Goal: Task Accomplishment & Management: Use online tool/utility

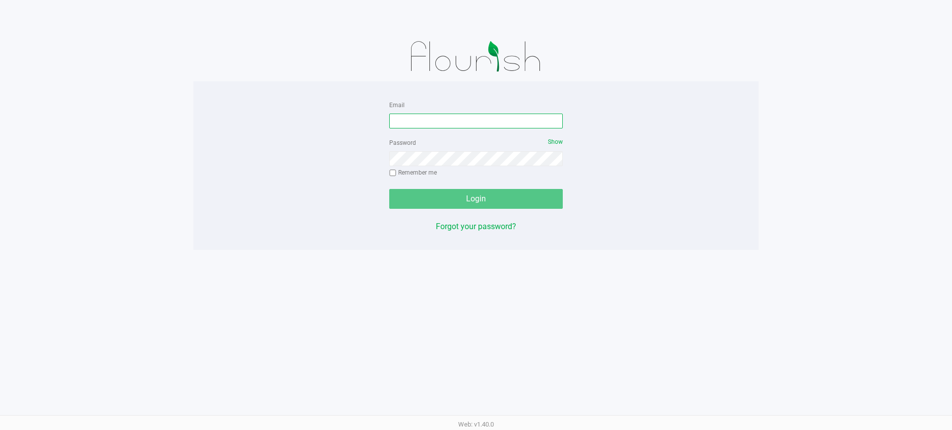
click at [451, 120] on input "Email" at bounding box center [476, 121] width 174 height 15
type input "[EMAIL_ADDRESS][DOMAIN_NAME]"
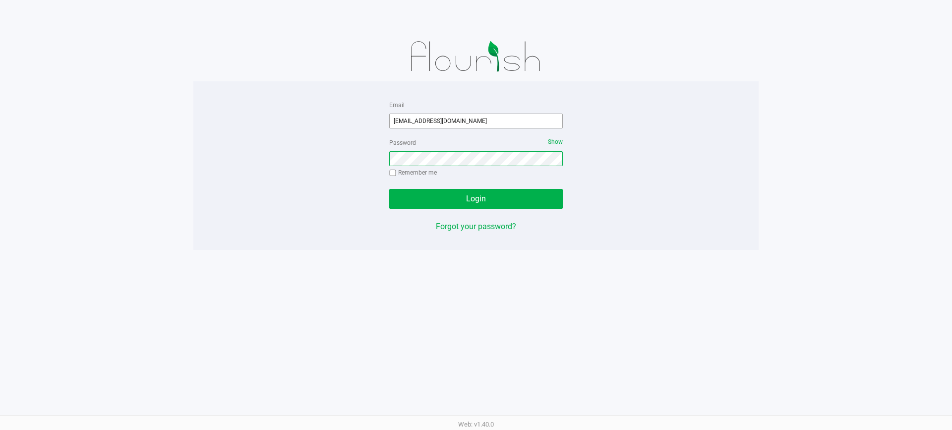
click at [389, 189] on button "Login" at bounding box center [476, 199] width 174 height 20
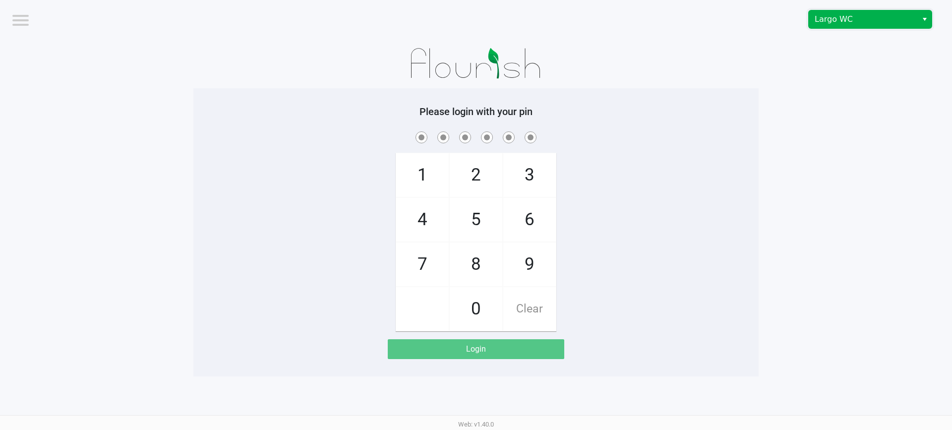
click at [862, 12] on span "Largo WC" at bounding box center [863, 19] width 109 height 18
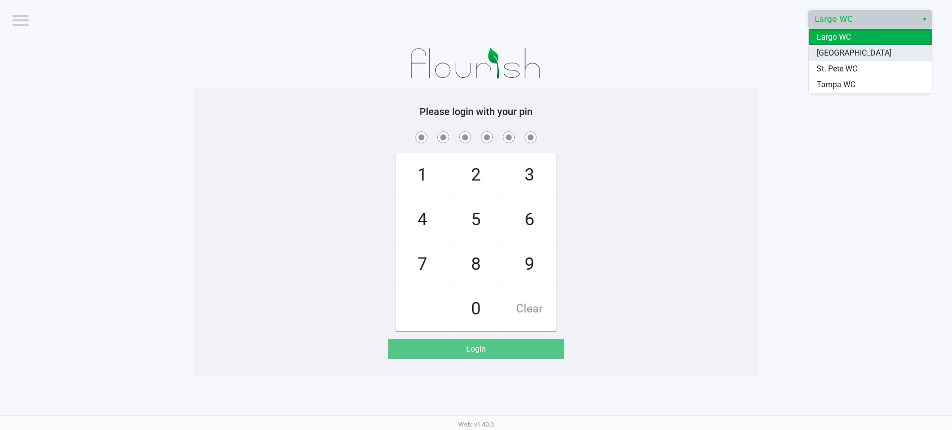
click at [848, 56] on span "[GEOGRAPHIC_DATA]" at bounding box center [854, 53] width 75 height 12
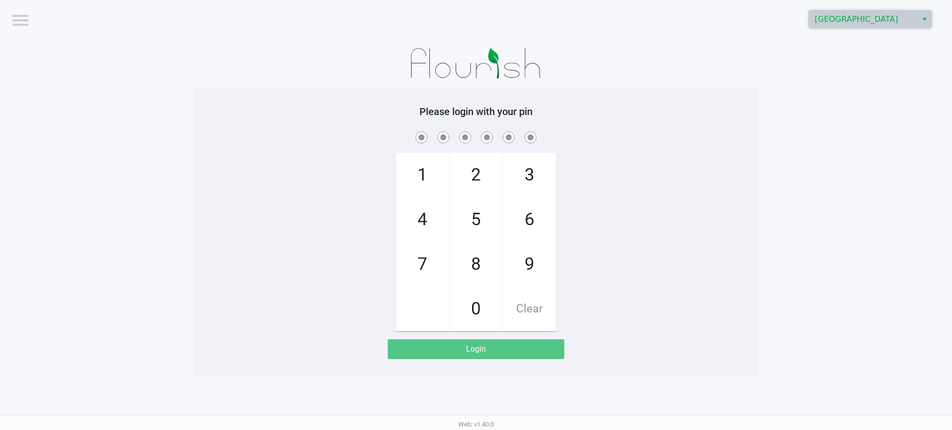
click at [775, 164] on app-pos-login-wrapper "Logout South Tampa WC Please login with your pin 1 4 7 2 5 8 0 3 6 9 Clear Login" at bounding box center [476, 188] width 952 height 376
click at [777, 147] on app-pos-login-wrapper "Logout South Tampa WC Please login with your pin 1 4 7 2 5 8 0 3 6 9 Clear Login" at bounding box center [476, 188] width 952 height 376
click at [707, 207] on div "1 4 7 2 5 8 0 3 6 9 Clear" at bounding box center [475, 230] width 565 height 202
checkbox input "true"
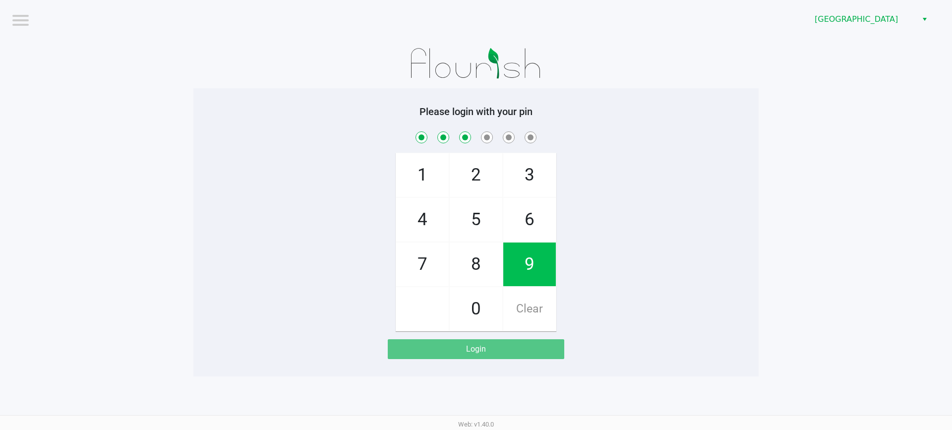
checkbox input "true"
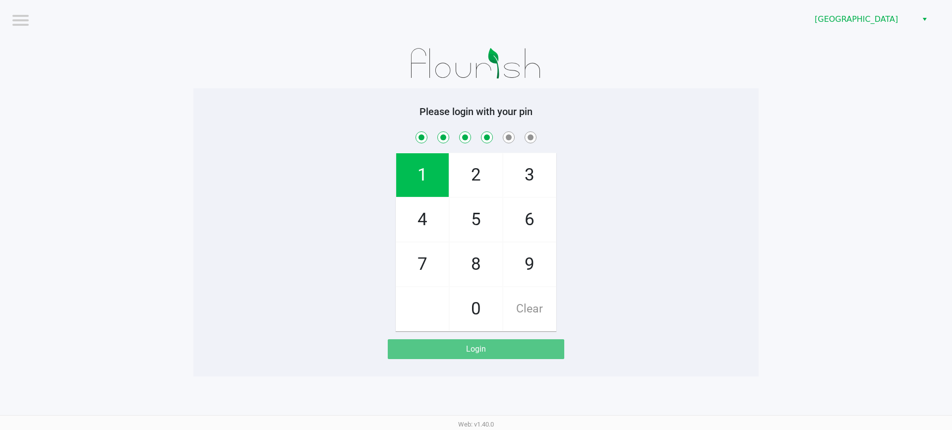
checkbox input "true"
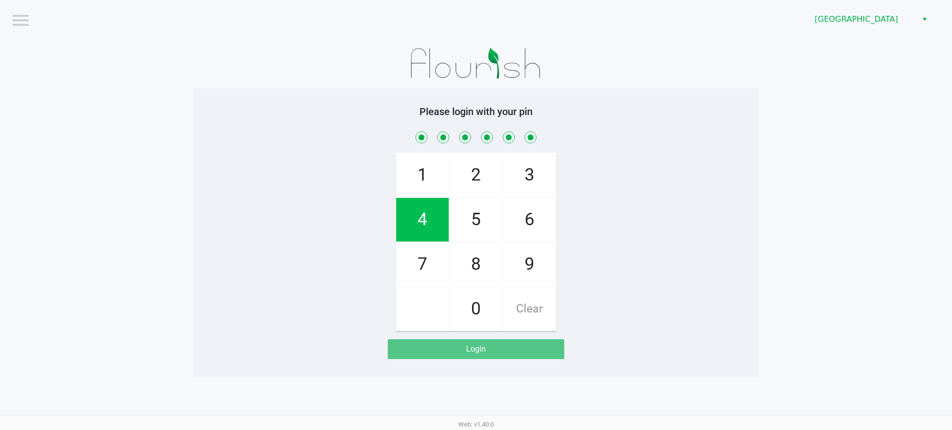
checkbox input "true"
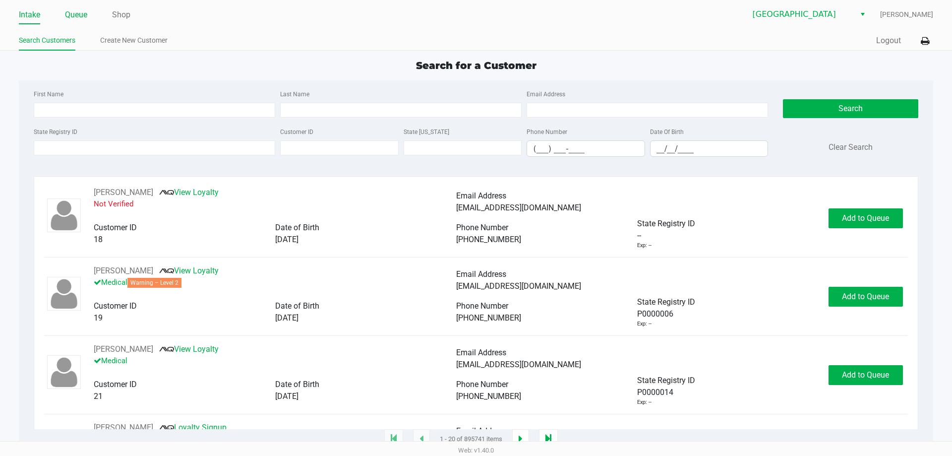
click at [78, 12] on link "Queue" at bounding box center [76, 15] width 22 height 14
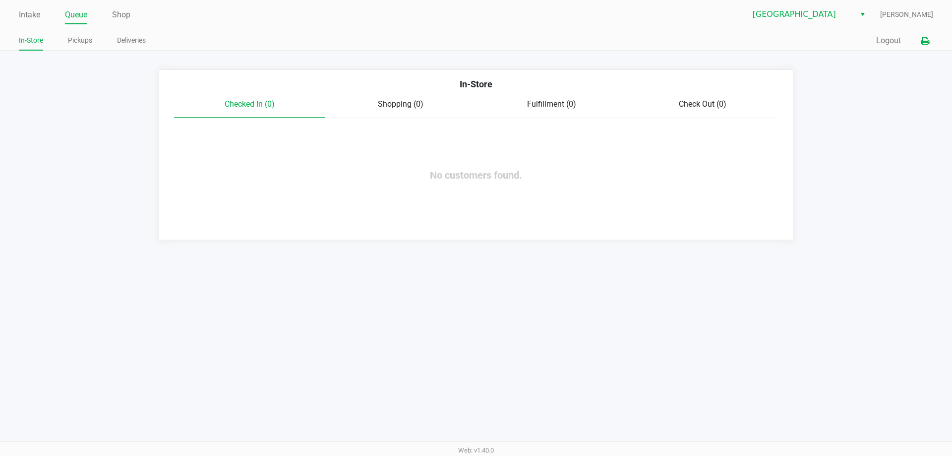
click at [917, 36] on button at bounding box center [925, 41] width 16 height 18
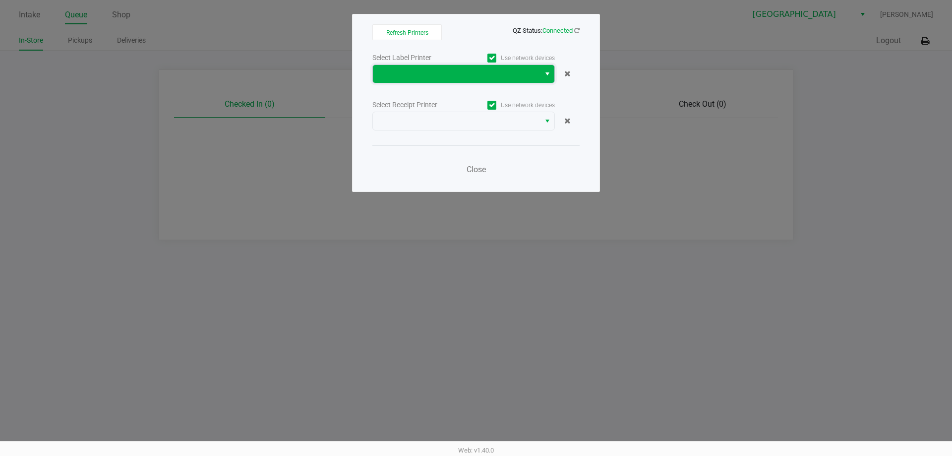
click at [434, 77] on span at bounding box center [456, 74] width 155 height 12
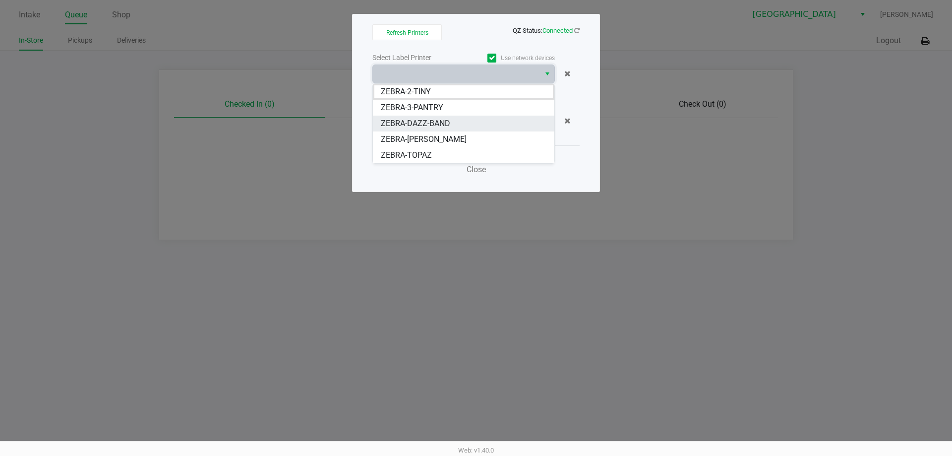
click at [422, 120] on span "ZEBRA-DAZZ-BAND" at bounding box center [415, 124] width 69 height 12
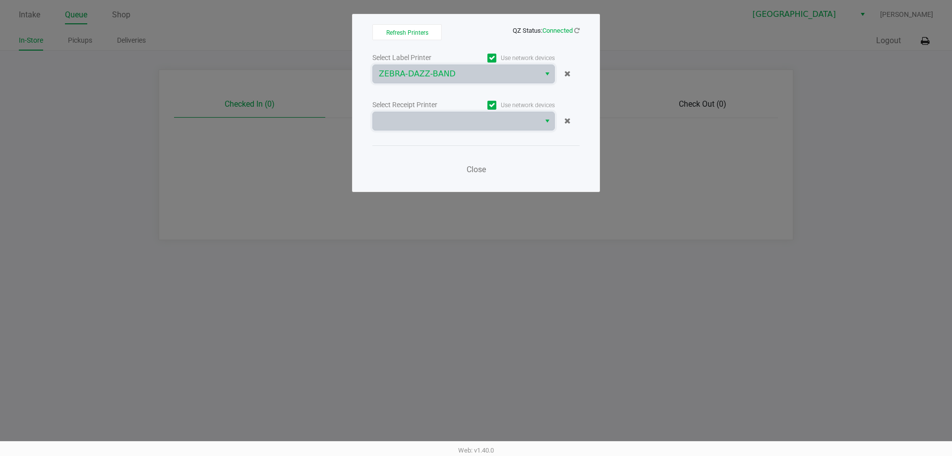
click at [422, 120] on span at bounding box center [456, 121] width 155 height 12
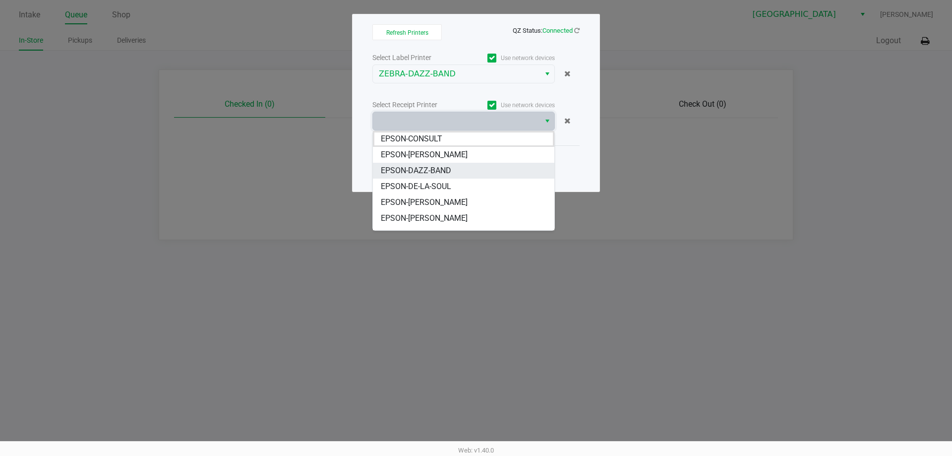
click at [422, 167] on span "EPSON-DAZZ-BAND" at bounding box center [416, 171] width 70 height 12
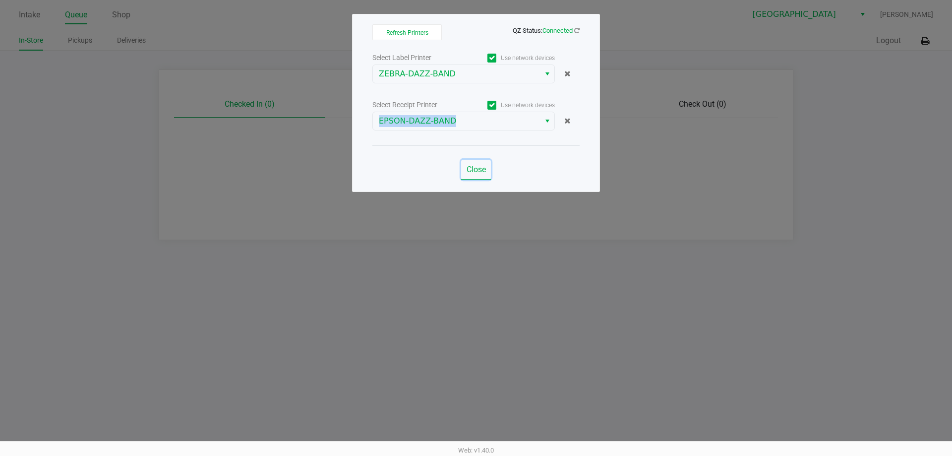
click at [484, 169] on span "Close" at bounding box center [476, 169] width 19 height 9
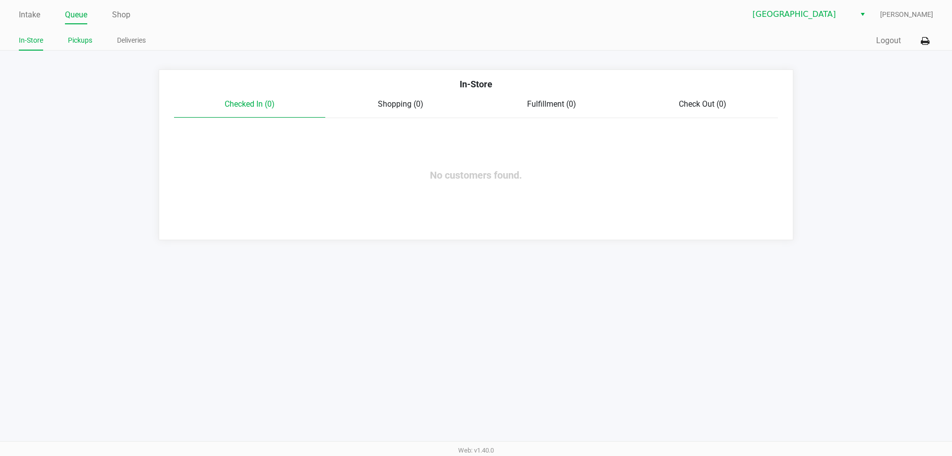
click at [82, 43] on link "Pickups" at bounding box center [80, 40] width 24 height 12
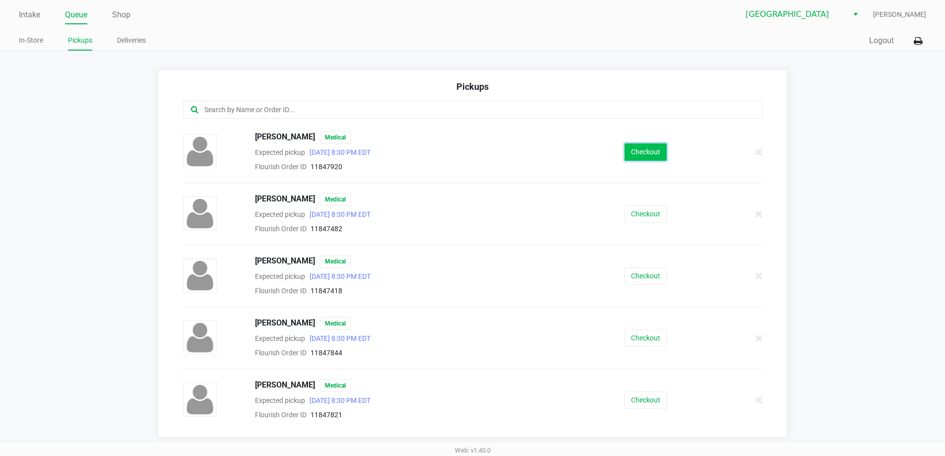
click at [635, 145] on button "Checkout" at bounding box center [645, 151] width 42 height 17
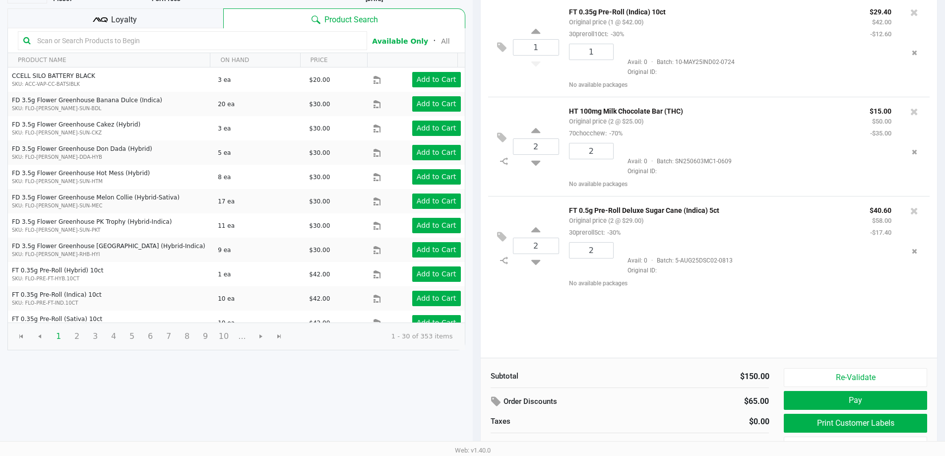
scroll to position [99, 0]
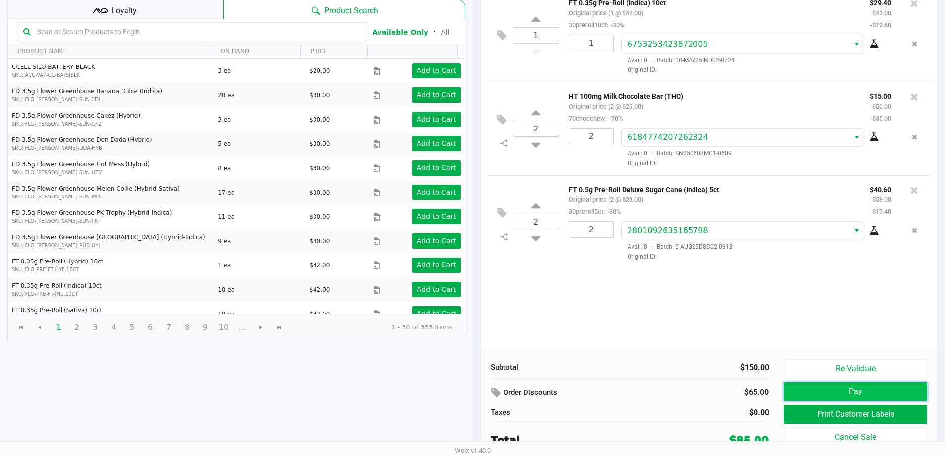
click at [830, 390] on button "Pay" at bounding box center [855, 391] width 143 height 19
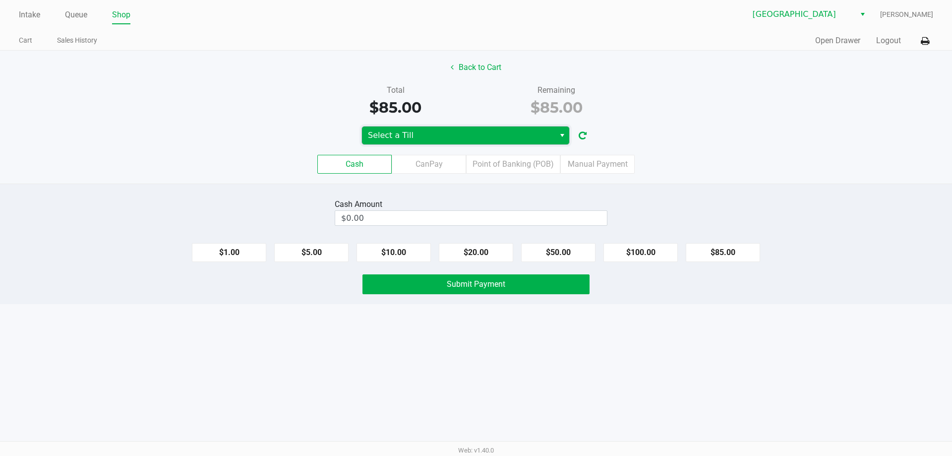
click at [401, 133] on span "Select a Till" at bounding box center [458, 135] width 181 height 12
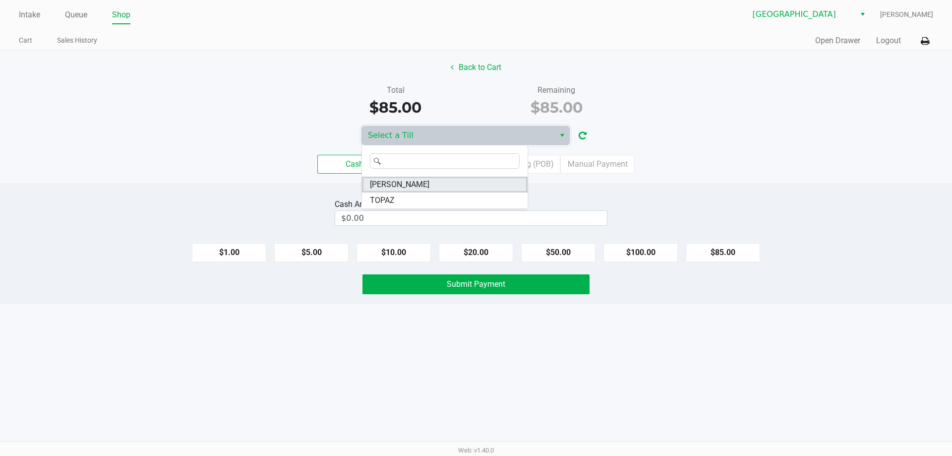
click at [397, 185] on span "ELAINE-KIM" at bounding box center [400, 185] width 60 height 12
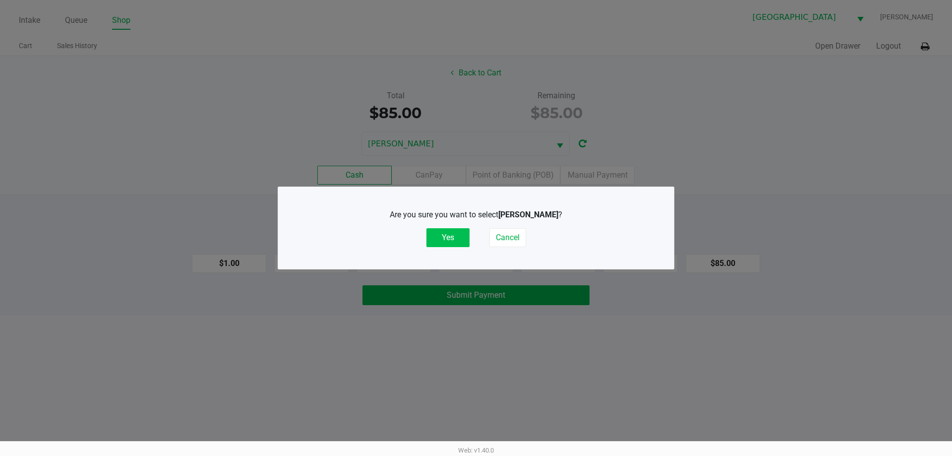
click at [448, 244] on button "Yes" at bounding box center [448, 237] width 43 height 19
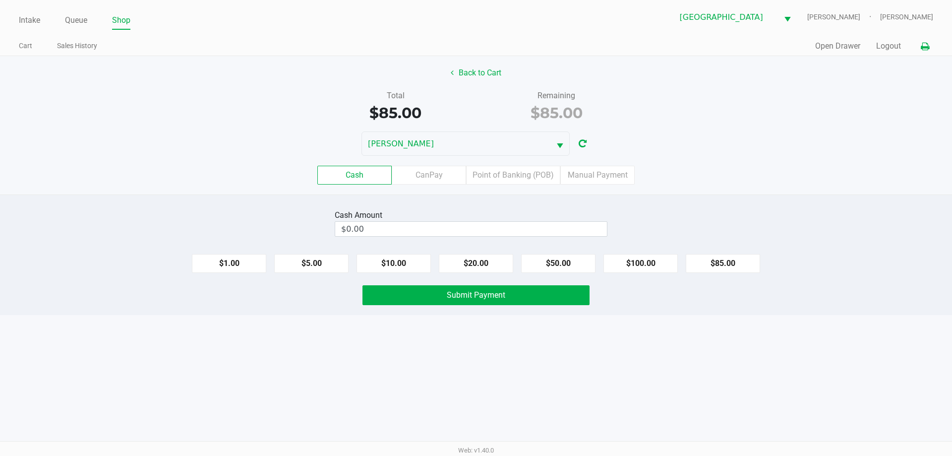
click at [926, 43] on icon at bounding box center [925, 46] width 8 height 7
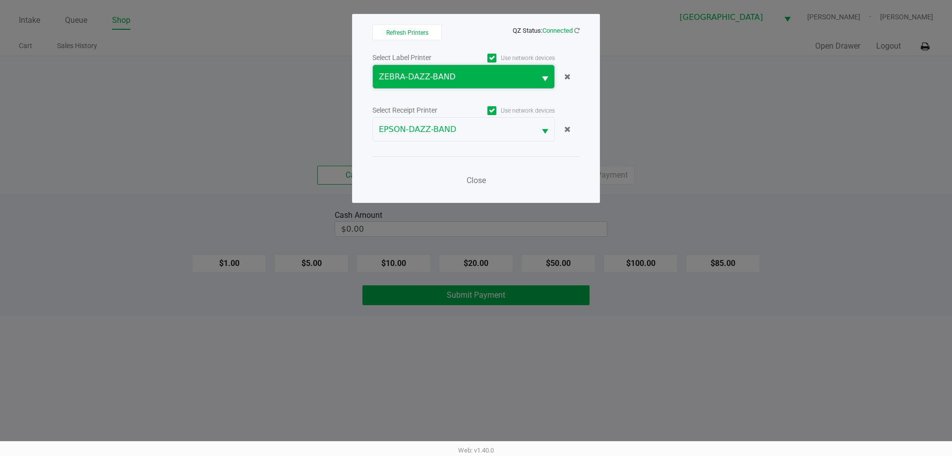
click at [487, 72] on span "ZEBRA-DAZZ-BAND" at bounding box center [454, 77] width 151 height 12
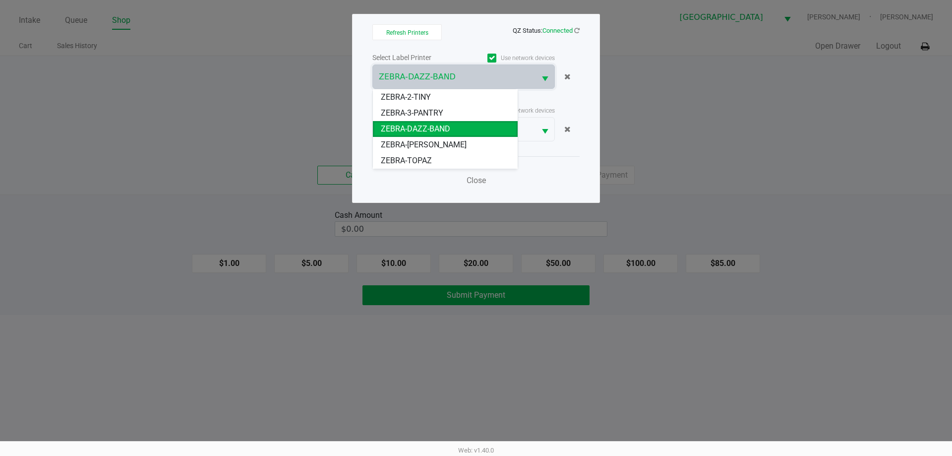
click at [432, 128] on span "ZEBRA-DAZZ-BAND" at bounding box center [415, 129] width 69 height 12
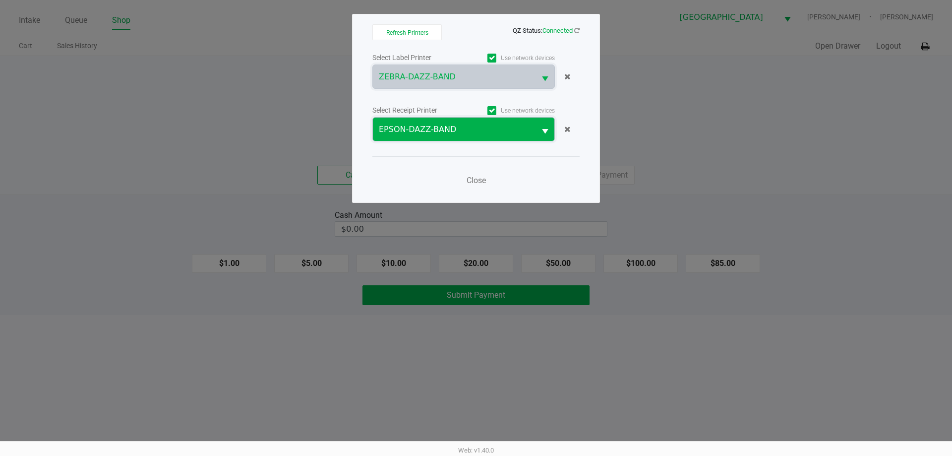
click at [432, 125] on span "EPSON-DAZZ-BAND" at bounding box center [454, 130] width 151 height 12
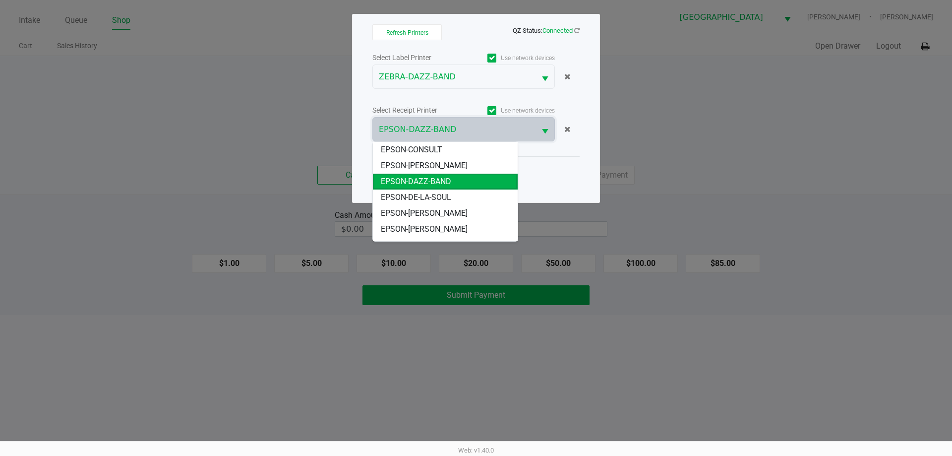
click at [440, 179] on span "EPSON-DAZZ-BAND" at bounding box center [416, 182] width 70 height 12
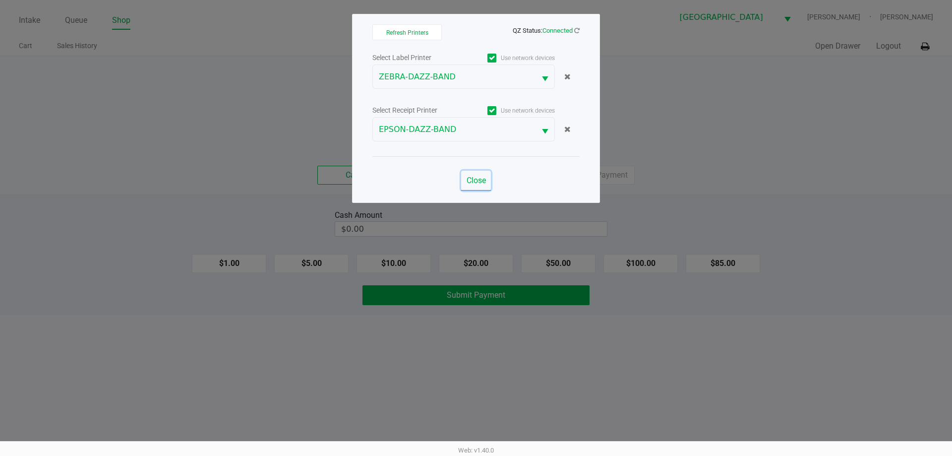
click at [480, 180] on span "Close" at bounding box center [476, 180] width 19 height 9
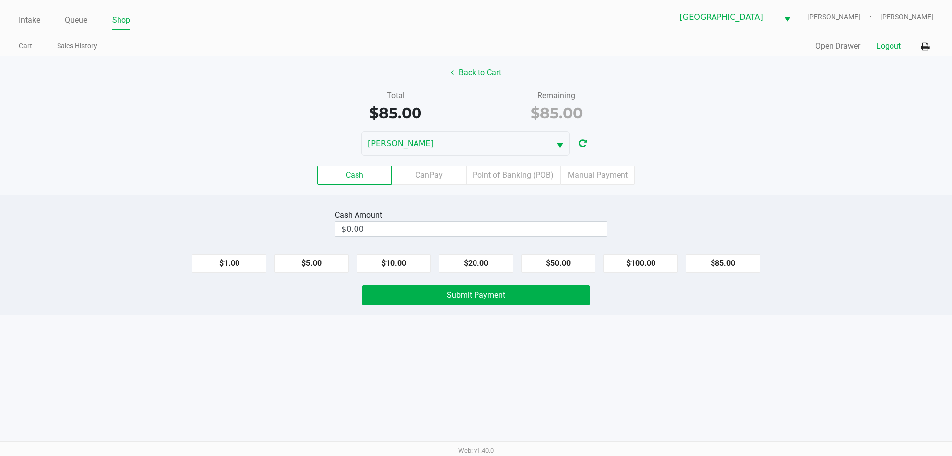
click at [900, 42] on button "Logout" at bounding box center [888, 46] width 25 height 12
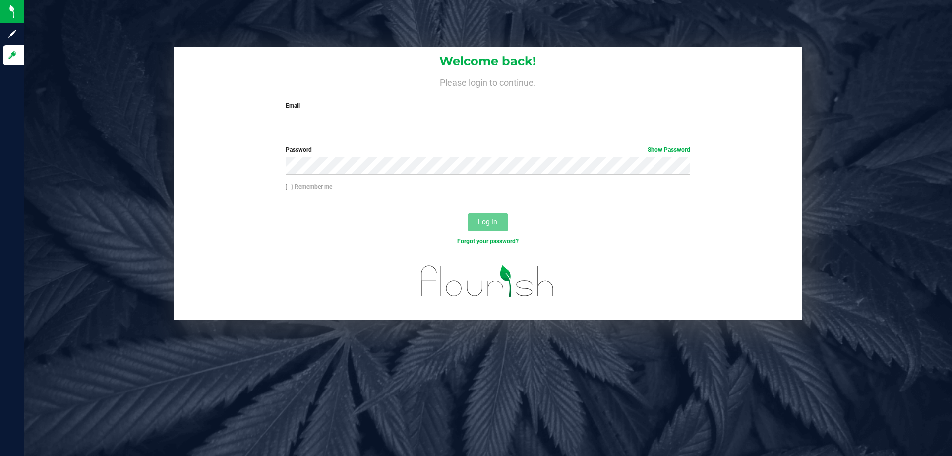
click at [327, 117] on input "Email" at bounding box center [488, 122] width 404 height 18
type input "[EMAIL_ADDRESS][DOMAIN_NAME]"
click at [468, 213] on button "Log In" at bounding box center [488, 222] width 40 height 18
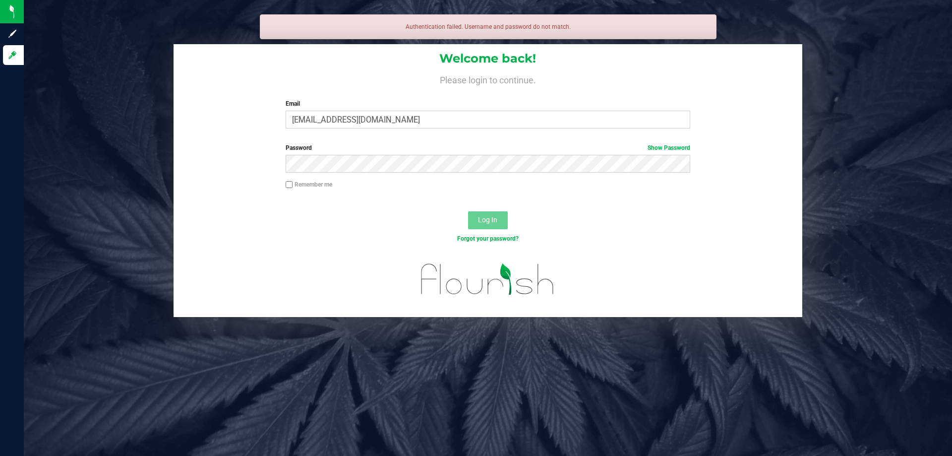
click at [381, 145] on label "Password Show Password" at bounding box center [488, 147] width 404 height 9
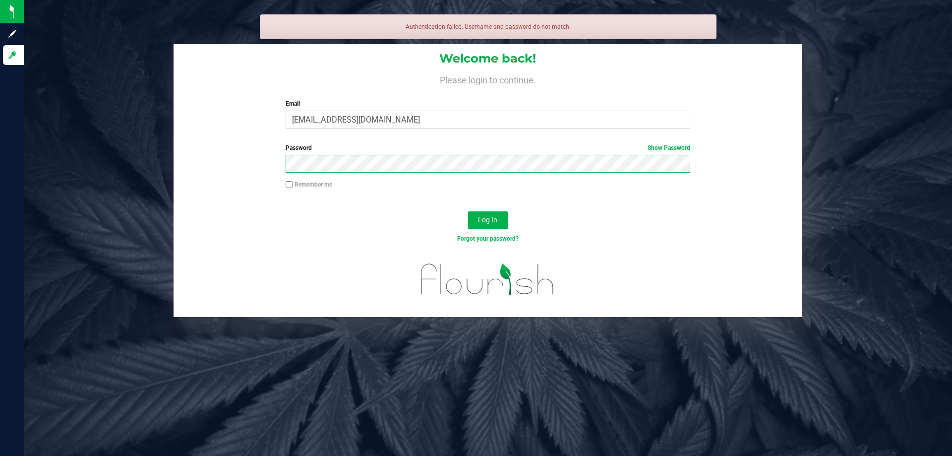
click at [468, 211] on button "Log In" at bounding box center [488, 220] width 40 height 18
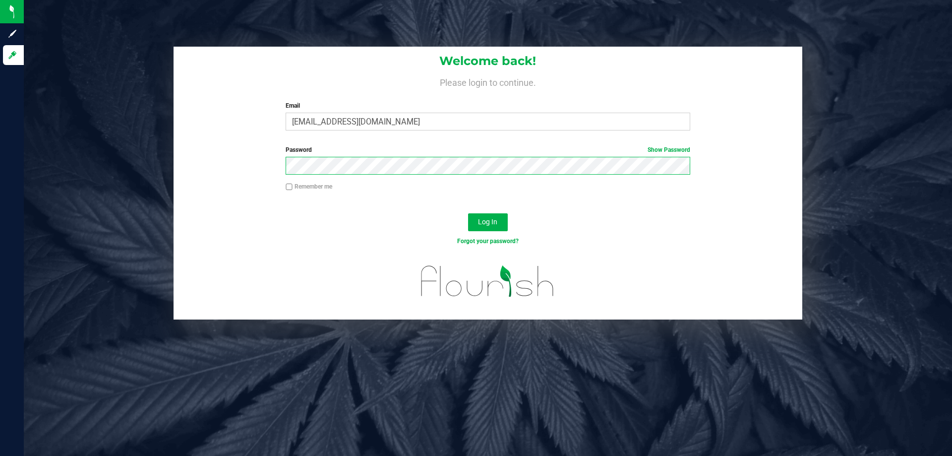
click at [468, 213] on button "Log In" at bounding box center [488, 222] width 40 height 18
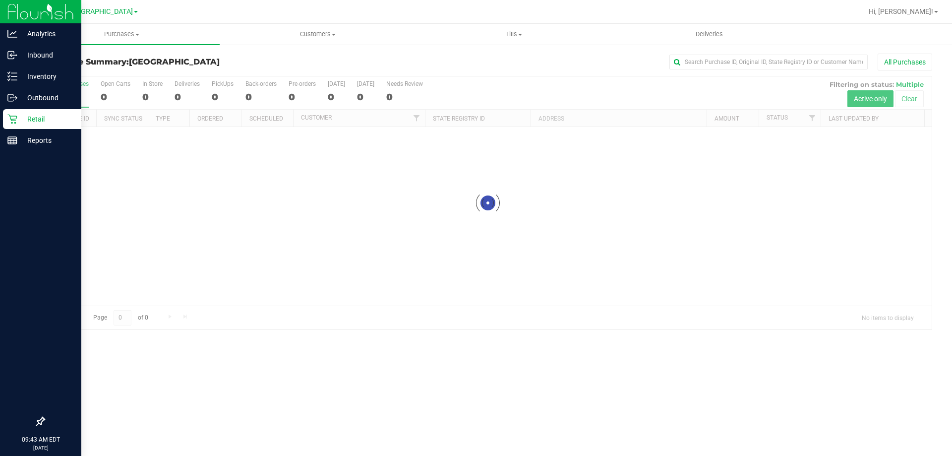
click at [6, 116] on div "Retail" at bounding box center [42, 119] width 78 height 20
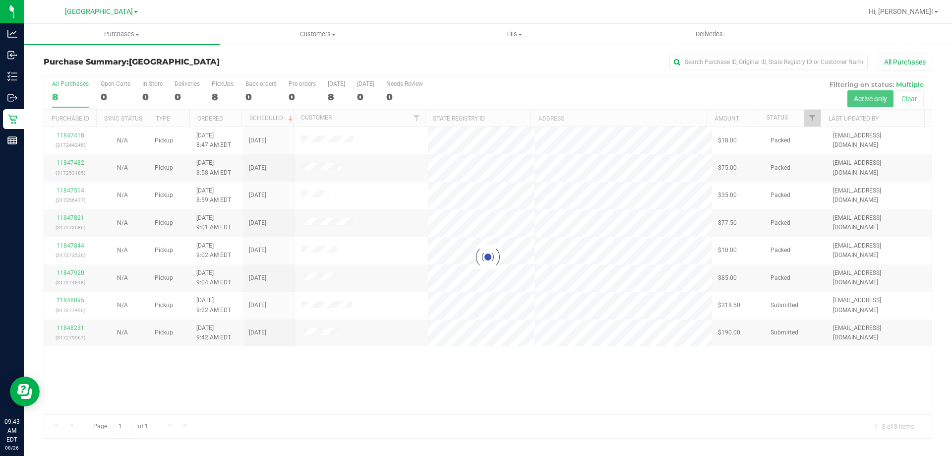
click at [455, 325] on div at bounding box center [488, 257] width 888 height 362
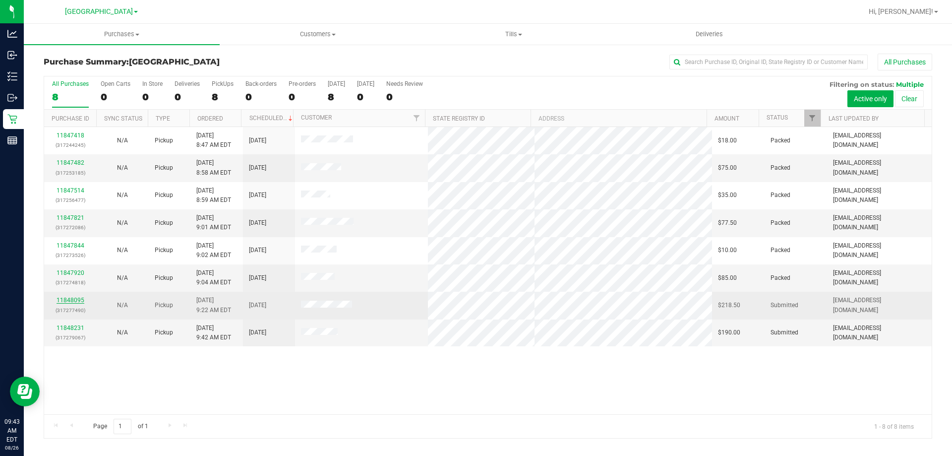
click at [74, 299] on link "11848095" at bounding box center [71, 300] width 28 height 7
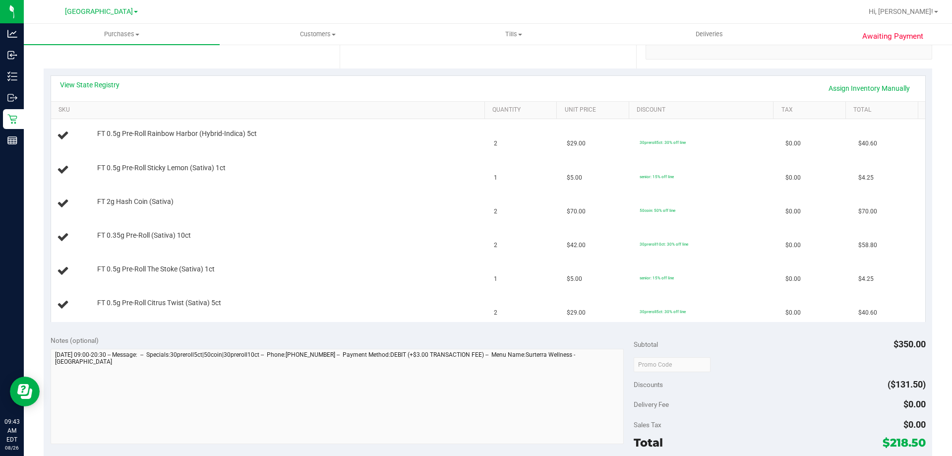
scroll to position [198, 0]
click at [93, 90] on link "View State Registry" at bounding box center [90, 85] width 60 height 10
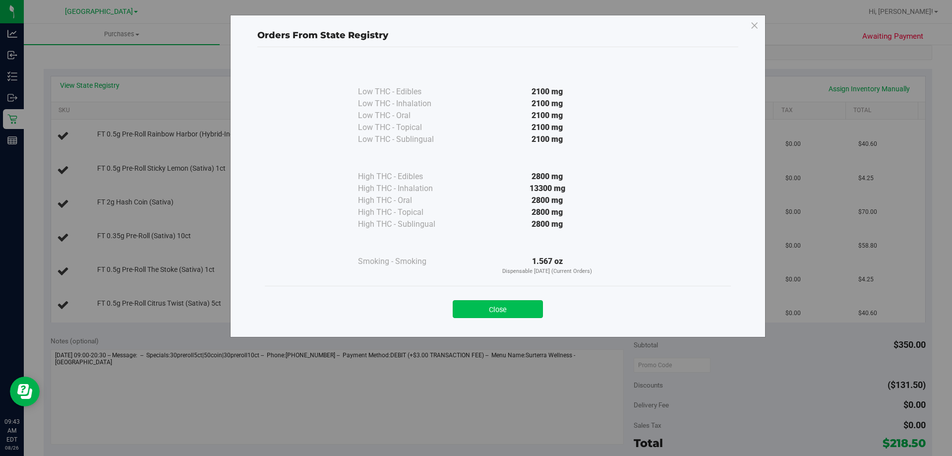
click at [517, 302] on button "Close" at bounding box center [498, 309] width 90 height 18
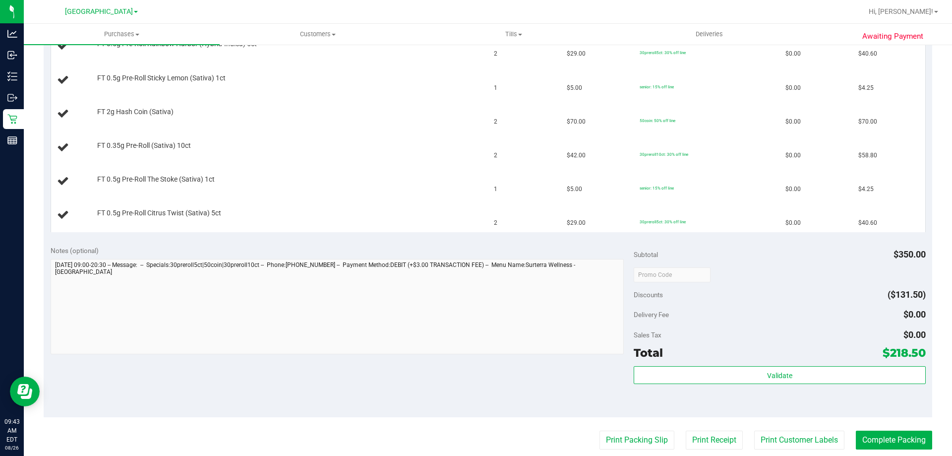
scroll to position [397, 0]
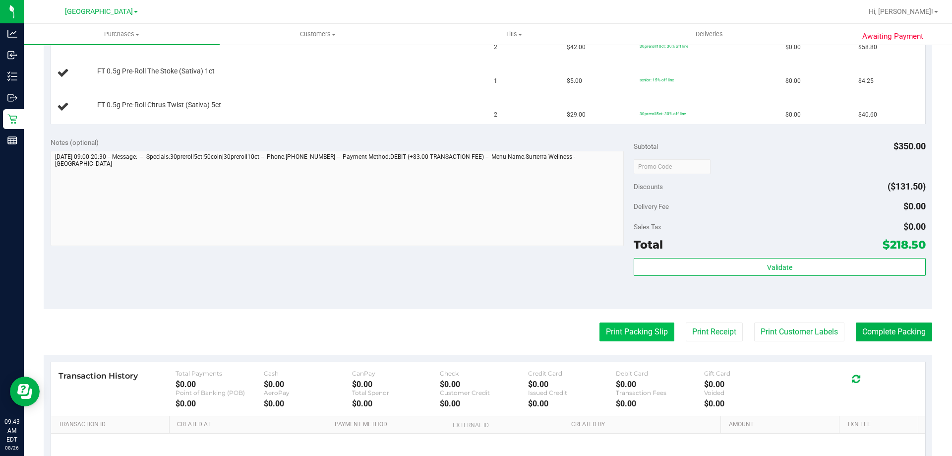
click at [600, 331] on button "Print Packing Slip" at bounding box center [637, 331] width 75 height 19
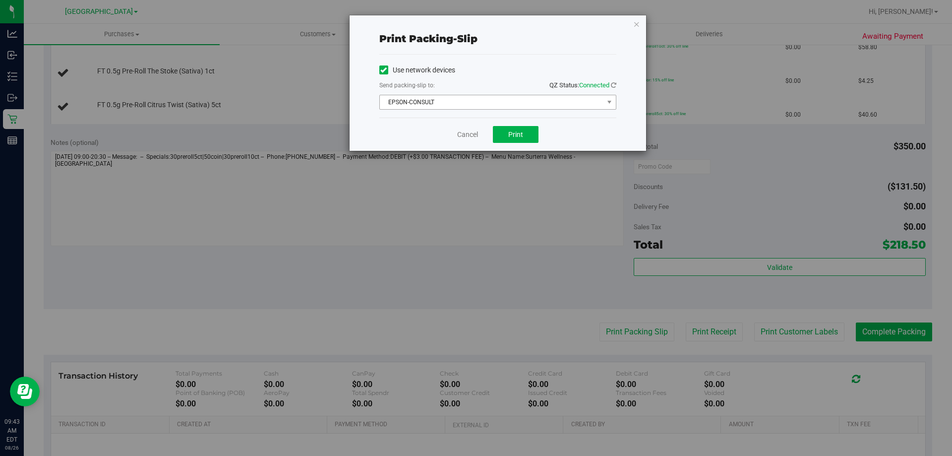
click at [482, 105] on span "EPSON-CONSULT" at bounding box center [492, 102] width 224 height 14
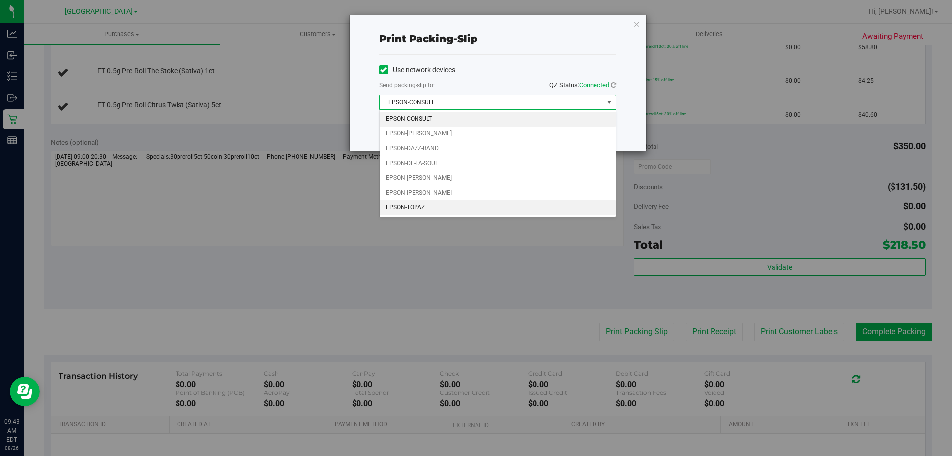
click at [435, 211] on li "EPSON-TOPAZ" at bounding box center [498, 207] width 236 height 15
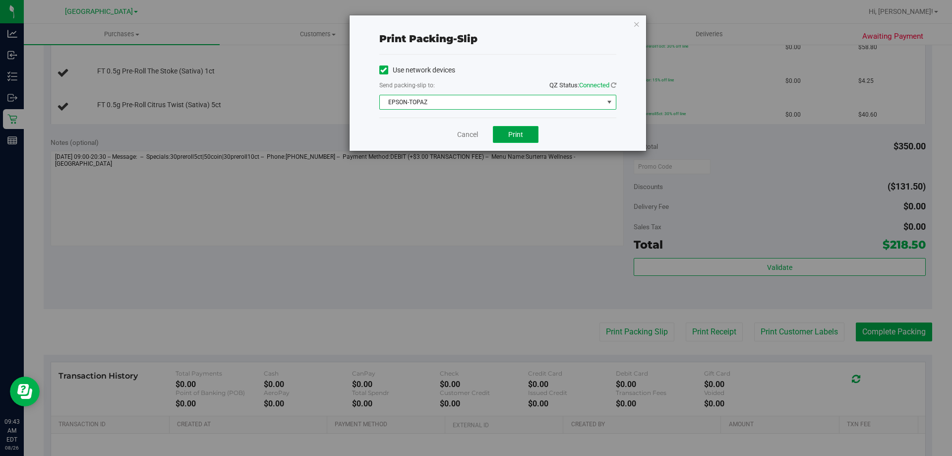
click at [516, 137] on span "Print" at bounding box center [515, 134] width 15 height 8
click at [475, 106] on span "EPSON-TOPAZ" at bounding box center [492, 102] width 224 height 14
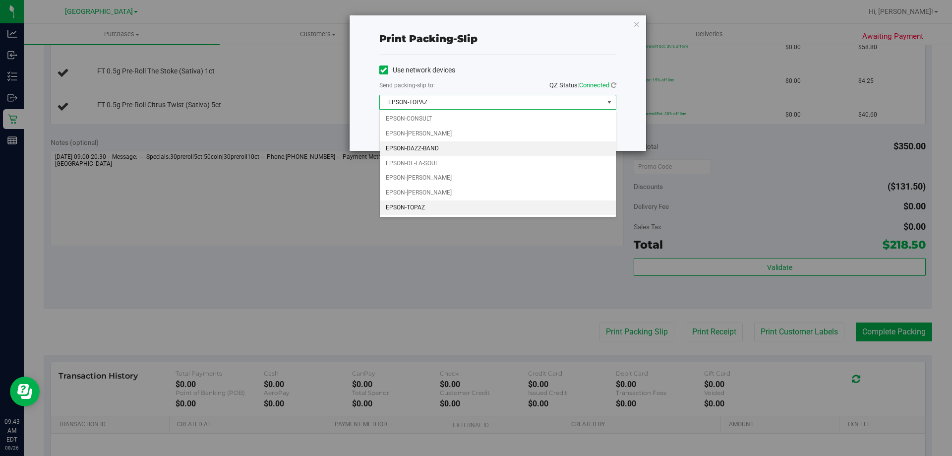
click at [451, 143] on li "EPSON-DAZZ-BAND" at bounding box center [498, 148] width 236 height 15
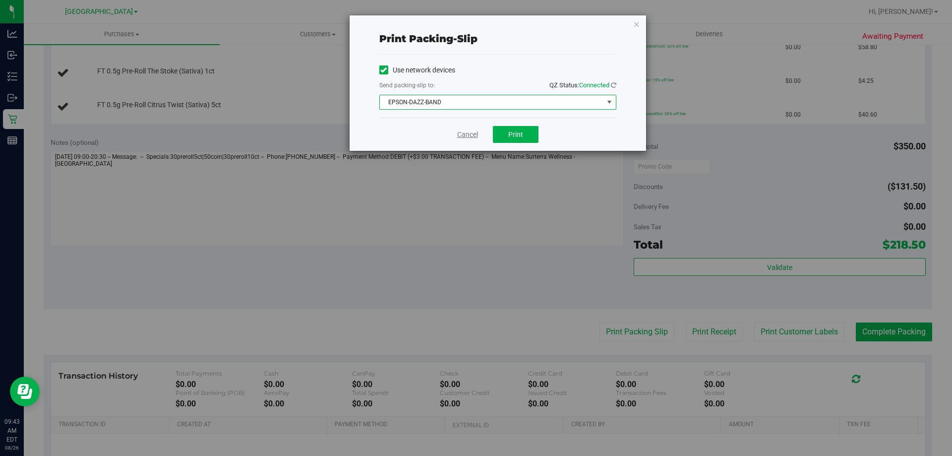
click at [465, 133] on link "Cancel" at bounding box center [467, 134] width 21 height 10
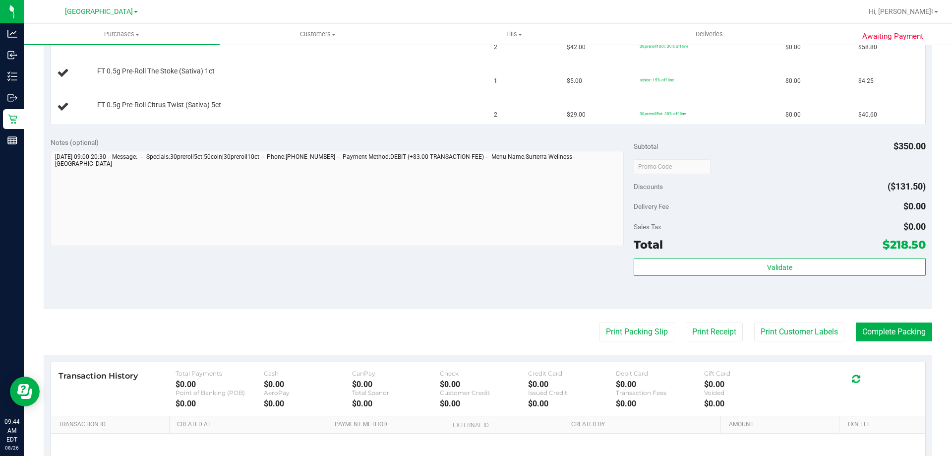
click at [600, 322] on button "Print Packing Slip" at bounding box center [637, 331] width 75 height 19
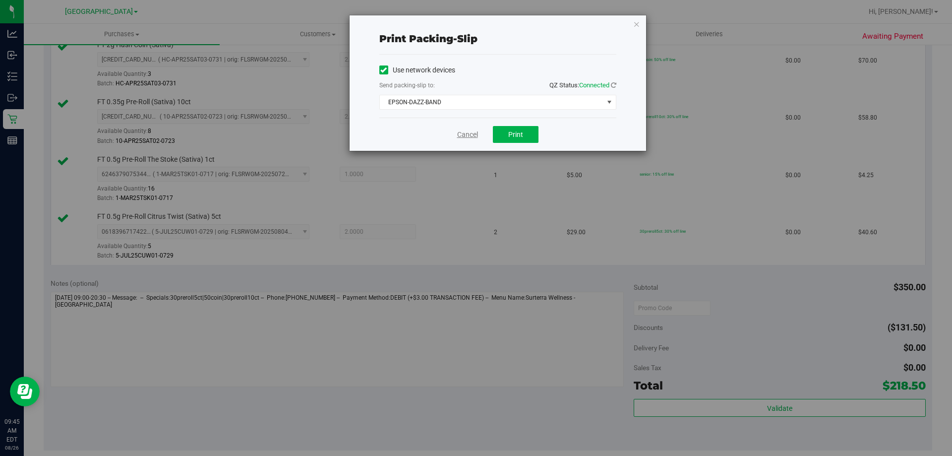
click at [478, 130] on link "Cancel" at bounding box center [467, 134] width 21 height 10
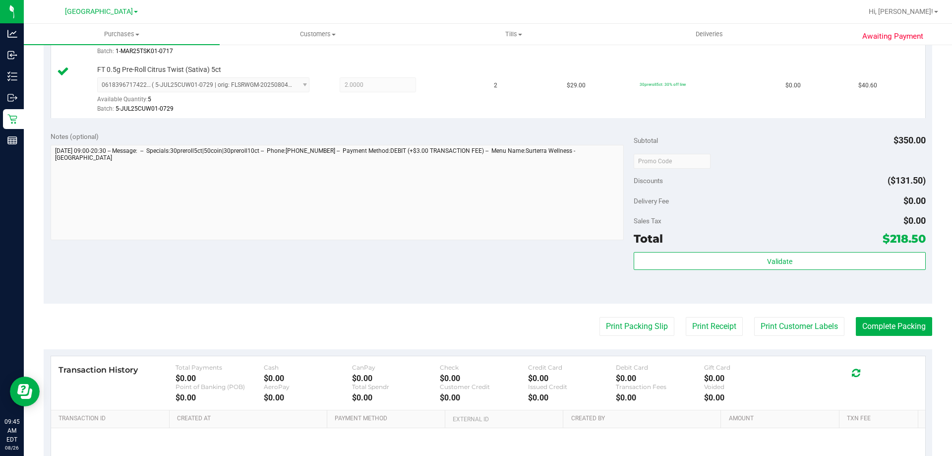
scroll to position [580, 0]
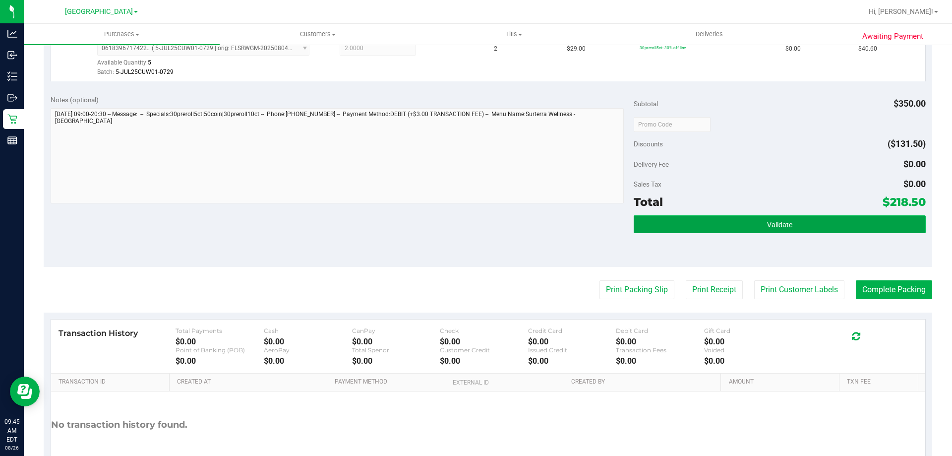
click at [719, 228] on button "Validate" at bounding box center [780, 224] width 292 height 18
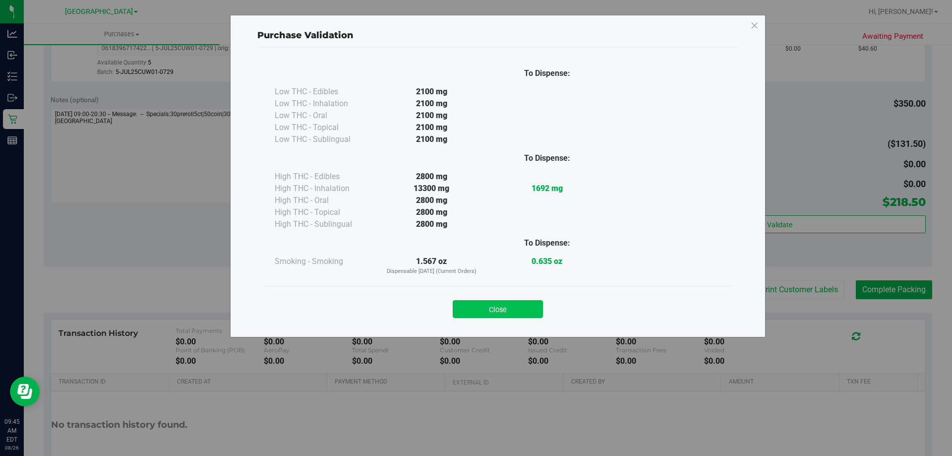
click at [514, 306] on button "Close" at bounding box center [498, 309] width 90 height 18
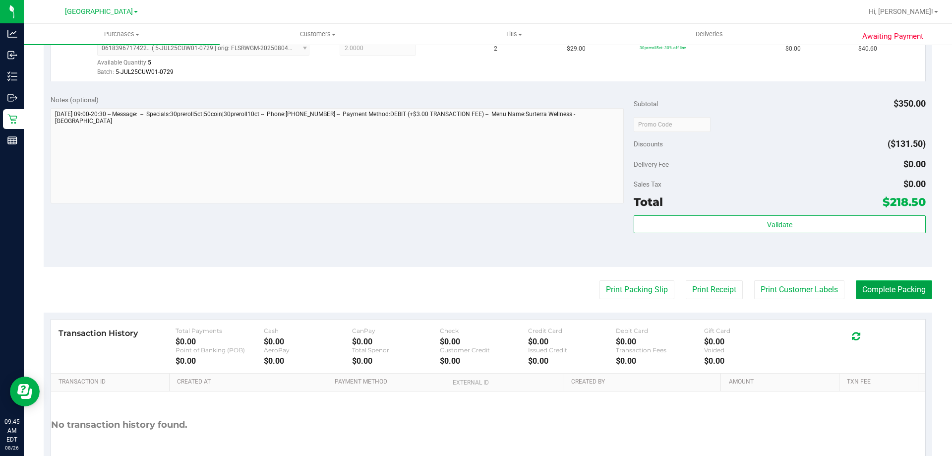
click at [875, 295] on button "Complete Packing" at bounding box center [894, 289] width 76 height 19
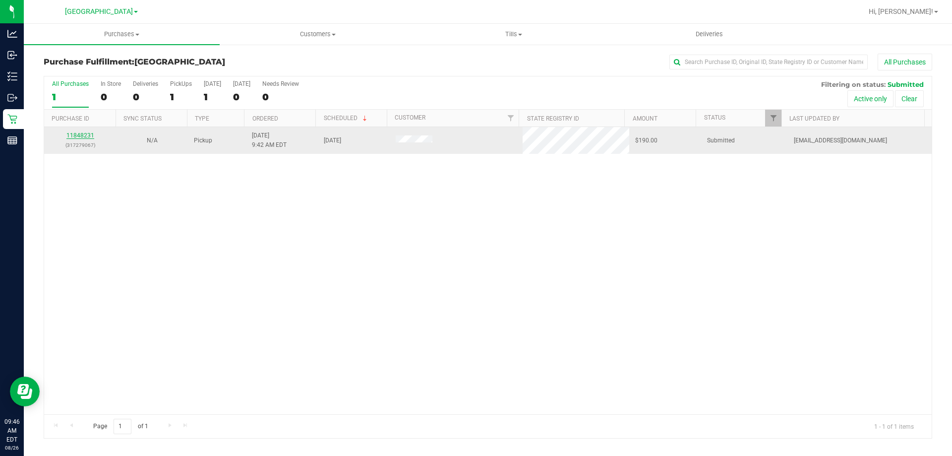
click at [78, 134] on link "11848231" at bounding box center [80, 135] width 28 height 7
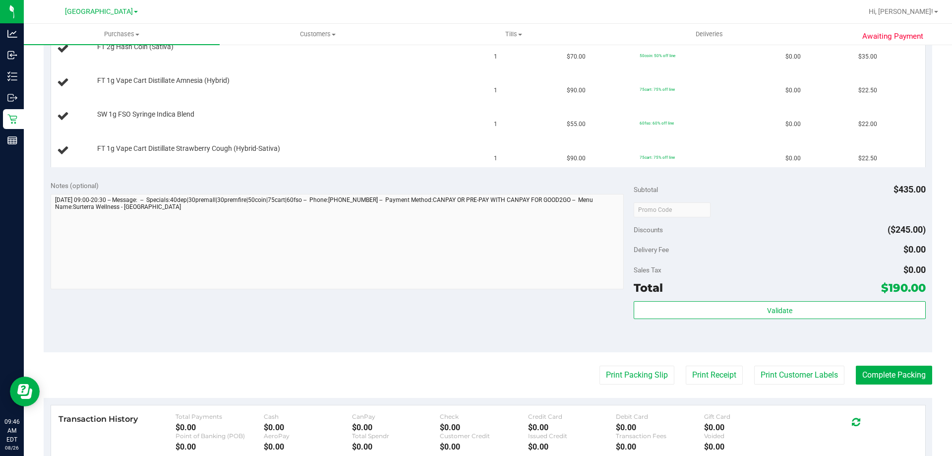
scroll to position [397, 0]
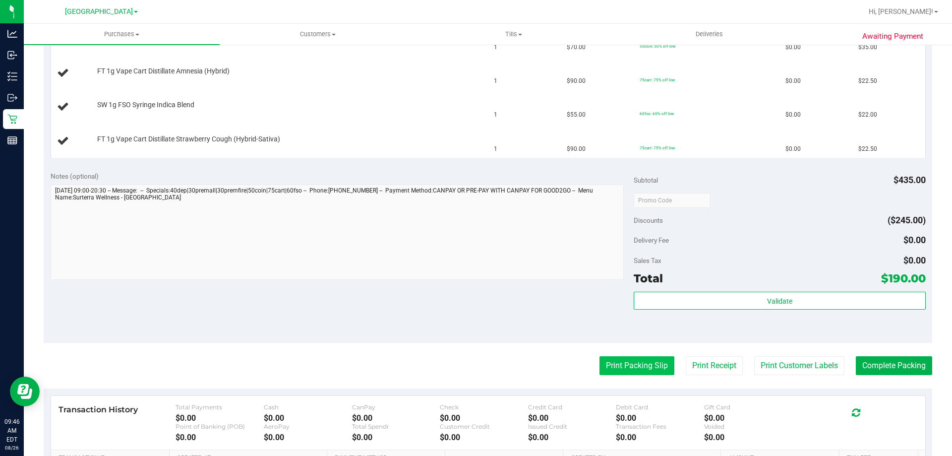
click at [623, 365] on button "Print Packing Slip" at bounding box center [637, 365] width 75 height 19
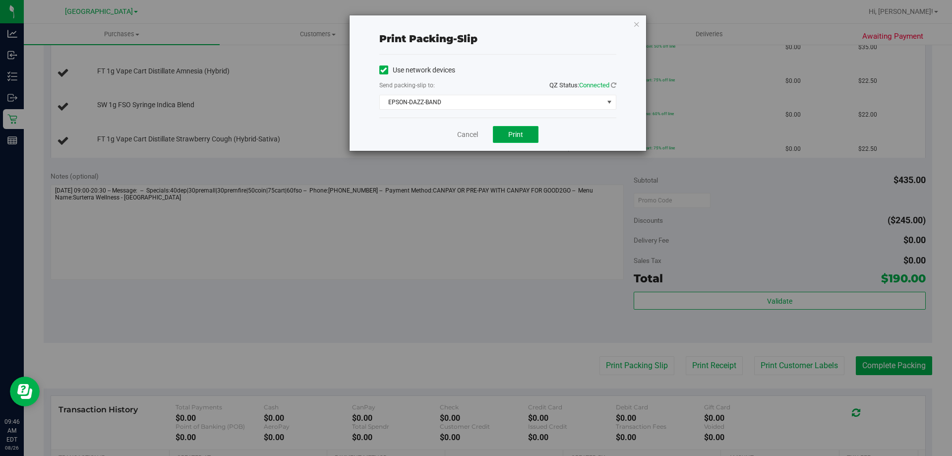
click at [513, 131] on span "Print" at bounding box center [515, 134] width 15 height 8
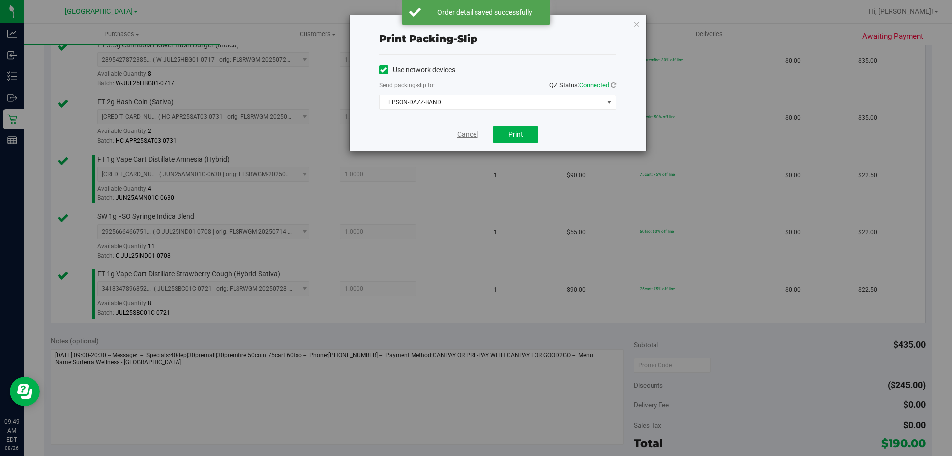
click at [463, 135] on link "Cancel" at bounding box center [467, 134] width 21 height 10
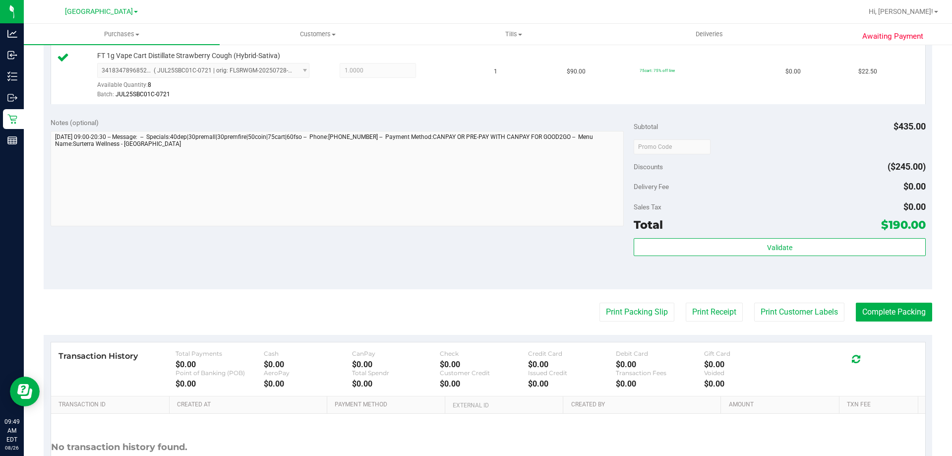
scroll to position [699, 0]
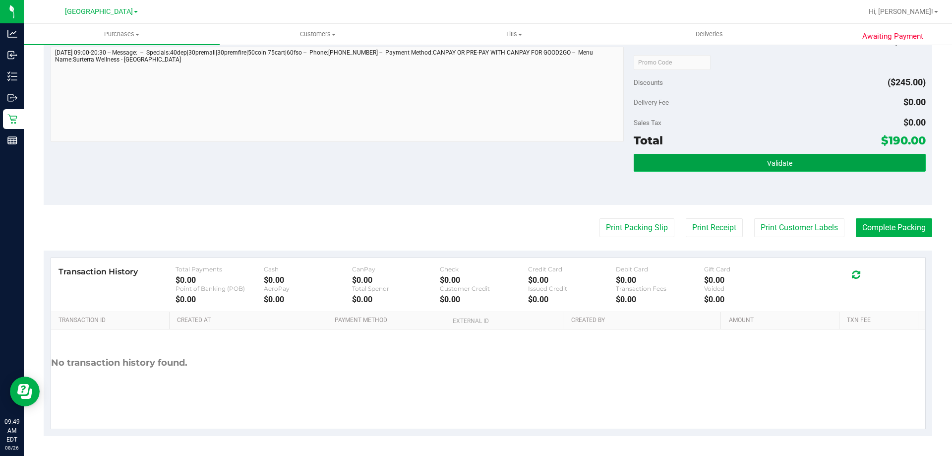
click at [668, 157] on button "Validate" at bounding box center [780, 163] width 292 height 18
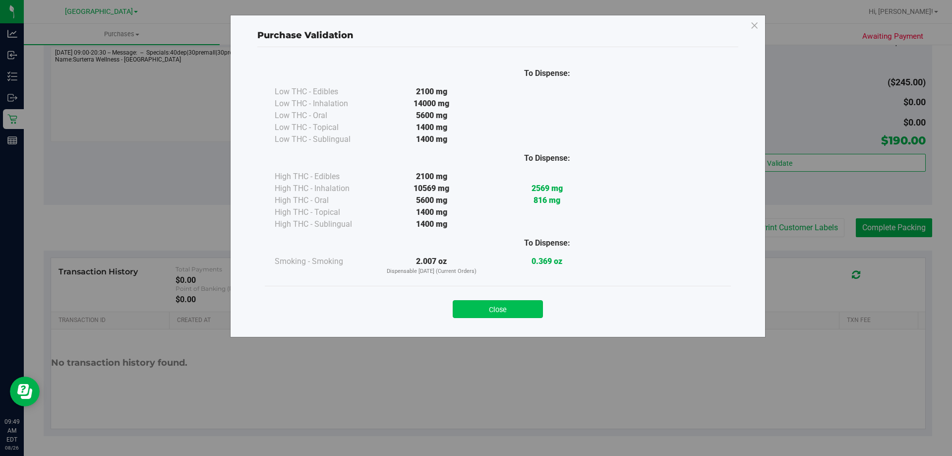
click at [492, 308] on button "Close" at bounding box center [498, 309] width 90 height 18
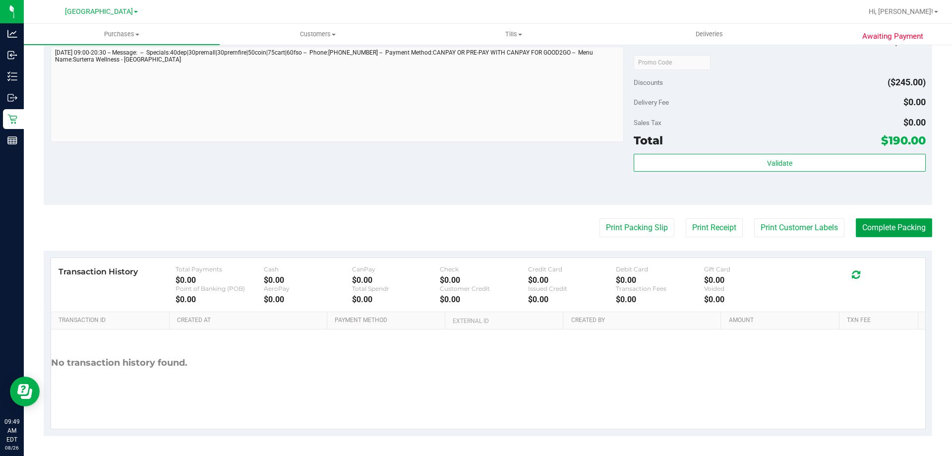
click at [879, 221] on button "Complete Packing" at bounding box center [894, 227] width 76 height 19
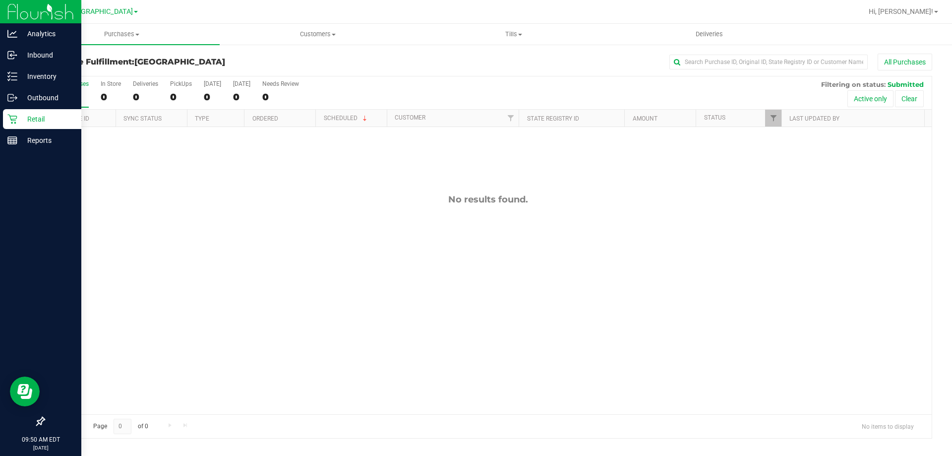
click at [27, 123] on p "Retail" at bounding box center [47, 119] width 60 height 12
